Goal: Register for event/course

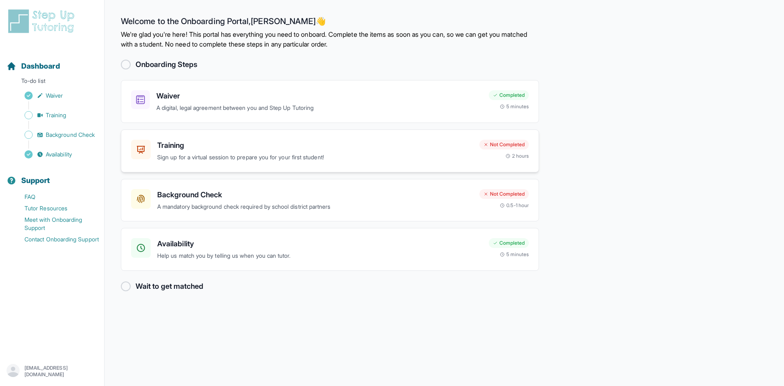
click at [314, 165] on div "Training Sign up for a virtual session to prepare you for your first student! N…" at bounding box center [330, 150] width 418 height 43
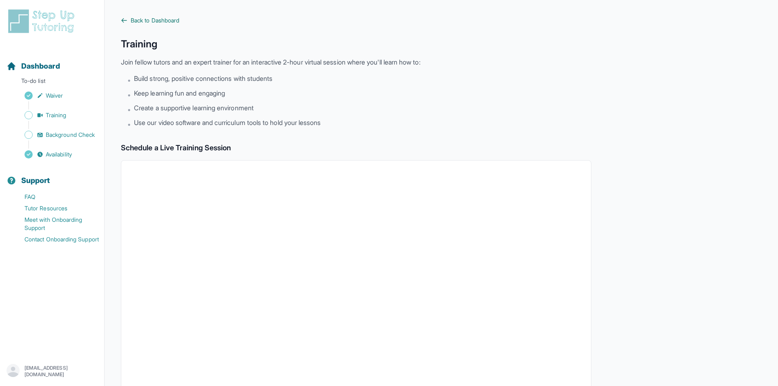
click at [136, 20] on span "Back to Dashboard" at bounding box center [155, 20] width 49 height 8
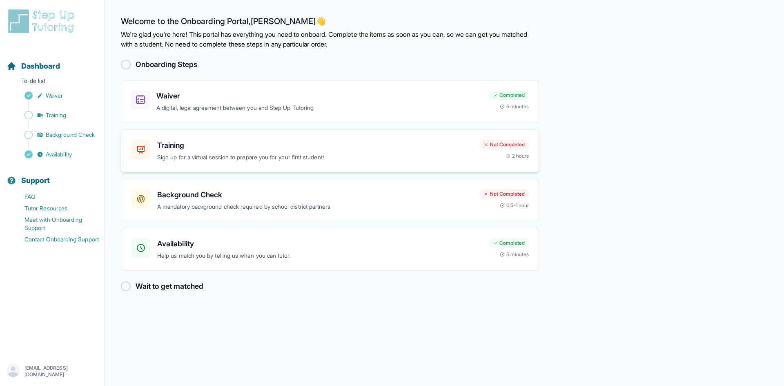
click at [370, 157] on p "Sign up for a virtual session to prepare you for your first student!" at bounding box center [315, 157] width 316 height 9
